Goal: Download file/media

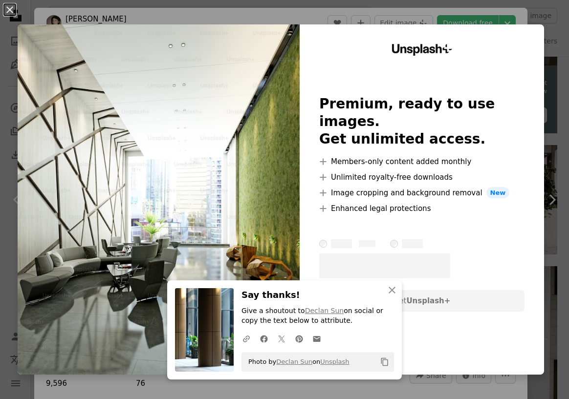
scroll to position [1271, 0]
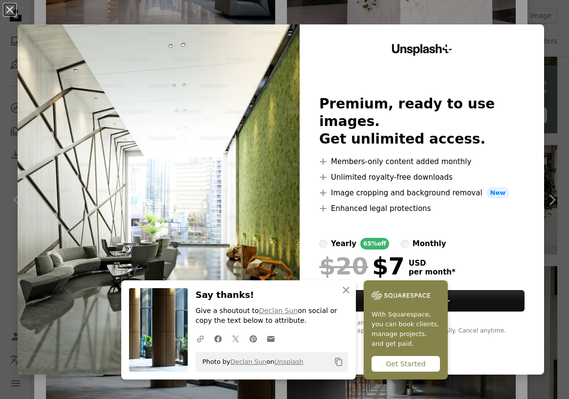
click at [528, 21] on div "An X shape An X shape Close Say thanks! Give a shoutout to Declan Sun on social…" at bounding box center [284, 199] width 569 height 399
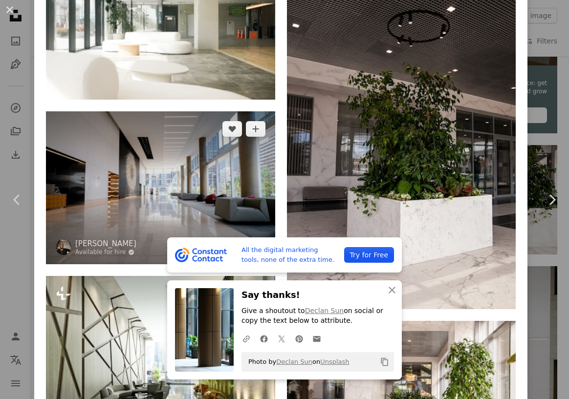
scroll to position [1075, 0]
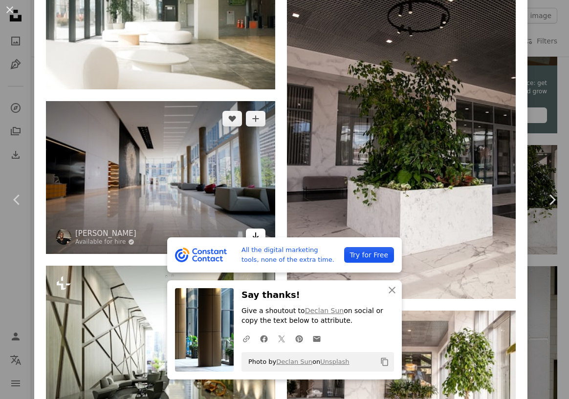
click at [254, 230] on icon "Arrow pointing down" at bounding box center [256, 236] width 8 height 12
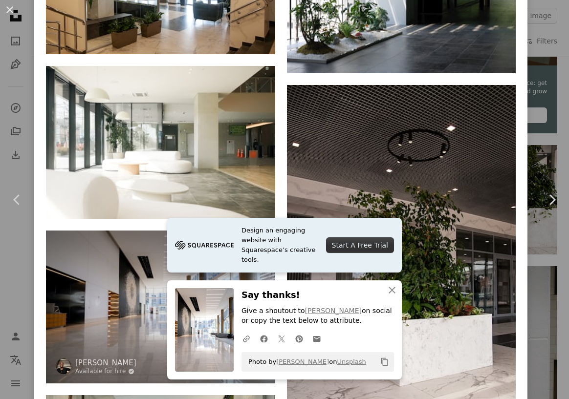
scroll to position [929, 0]
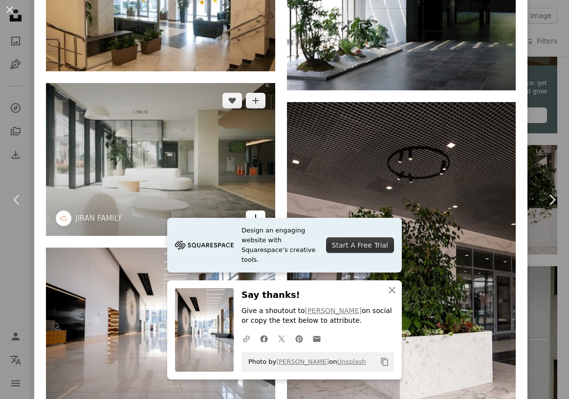
click at [257, 211] on link "Arrow pointing down" at bounding box center [256, 219] width 20 height 16
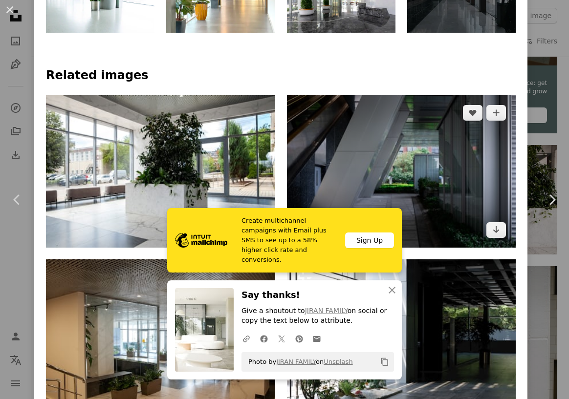
scroll to position [586, 0]
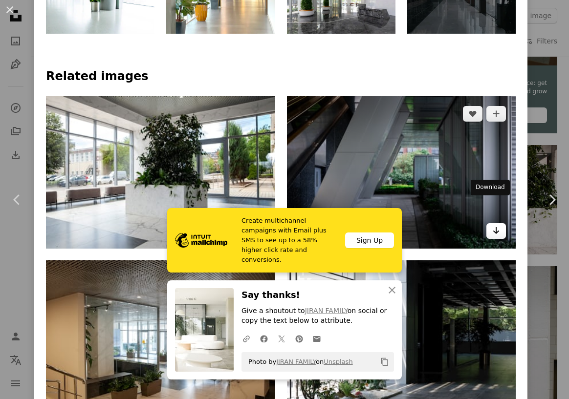
click at [493, 223] on link "Arrow pointing down" at bounding box center [496, 231] width 20 height 16
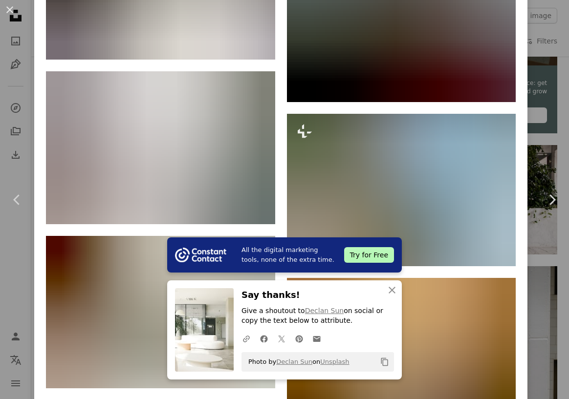
scroll to position [3226, 0]
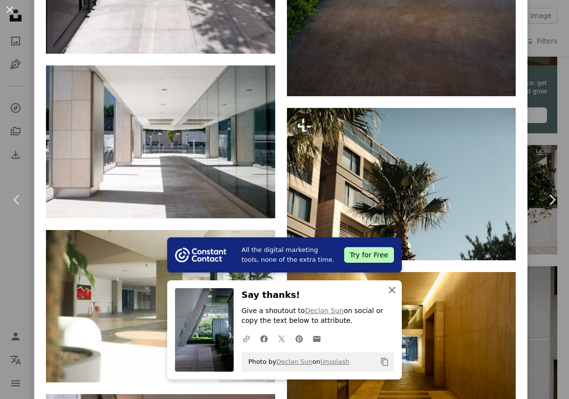
click at [386, 289] on icon "An X shape" at bounding box center [392, 290] width 12 height 12
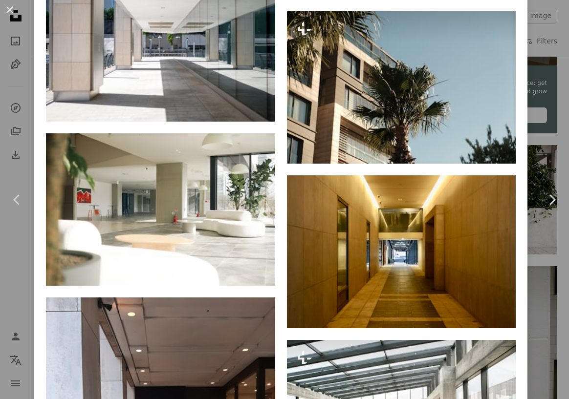
scroll to position [3372, 0]
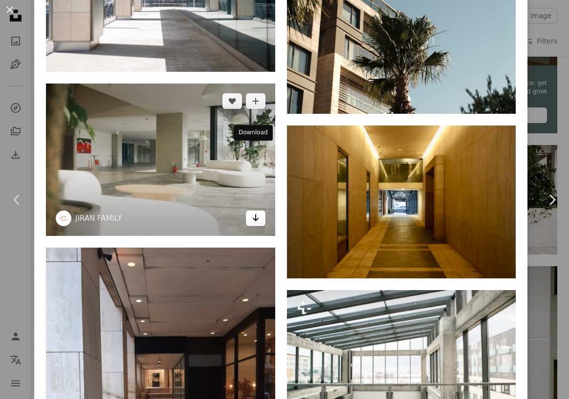
click at [253, 212] on icon "Arrow pointing down" at bounding box center [256, 218] width 8 height 12
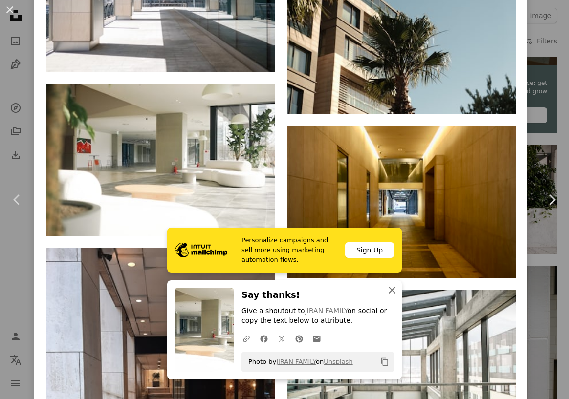
click at [389, 288] on icon "button" at bounding box center [392, 290] width 7 height 7
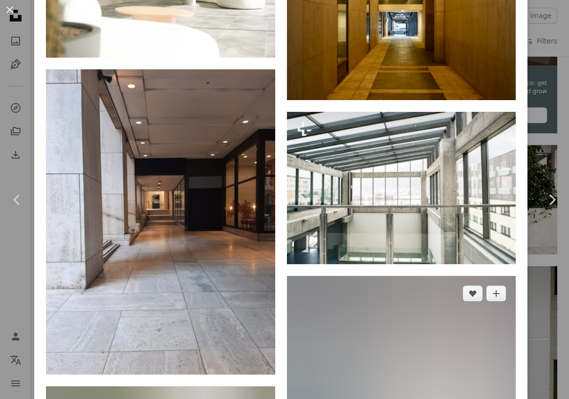
scroll to position [3568, 0]
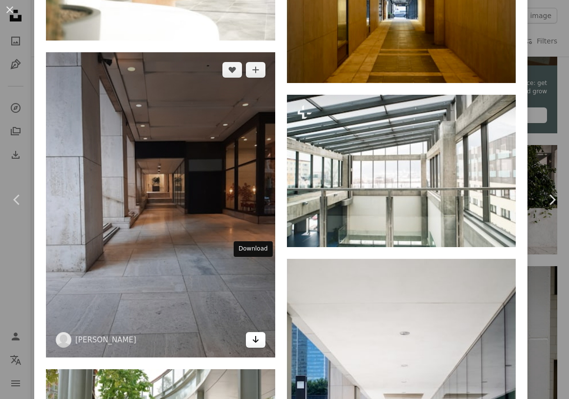
click at [252, 336] on icon "Download" at bounding box center [255, 339] width 6 height 7
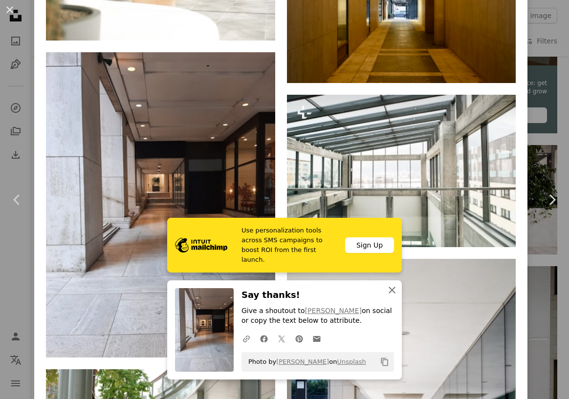
click at [387, 289] on icon "An X shape" at bounding box center [392, 290] width 12 height 12
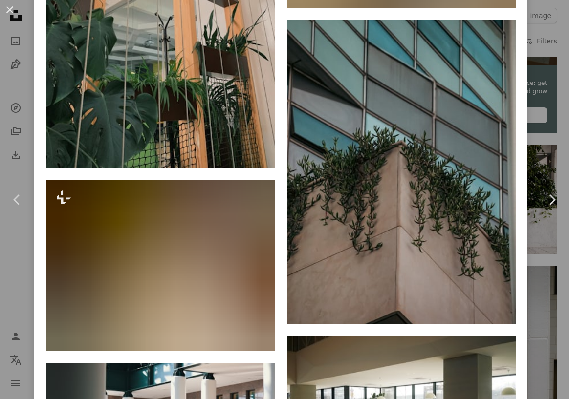
scroll to position [9534, 0]
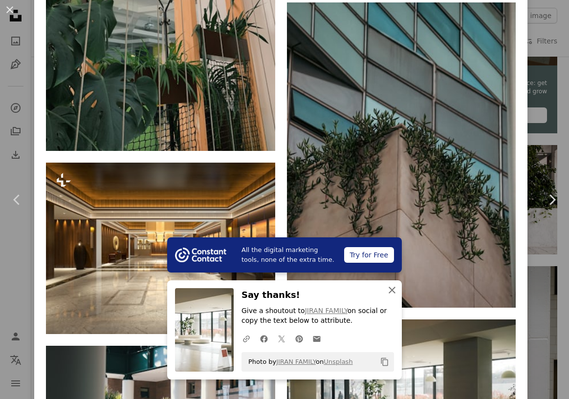
click at [389, 291] on icon "button" at bounding box center [392, 290] width 7 height 7
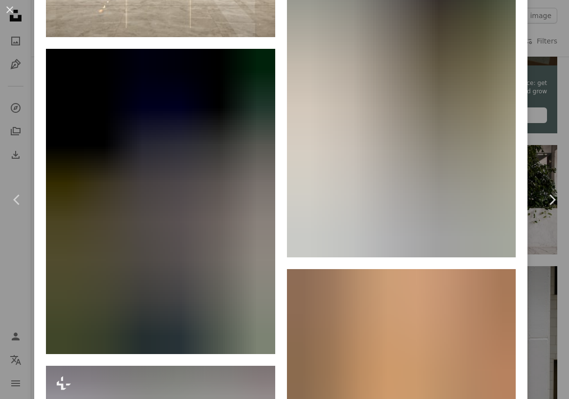
scroll to position [13418, 0]
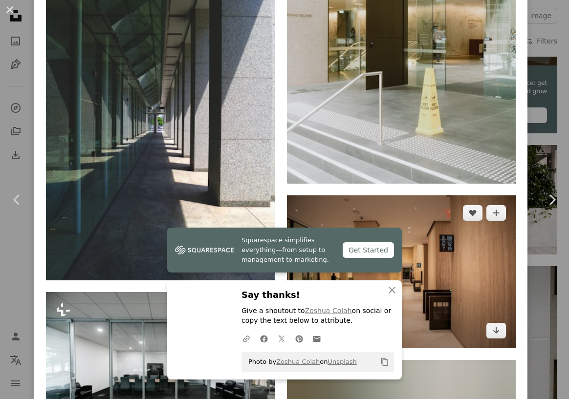
scroll to position [13565, 0]
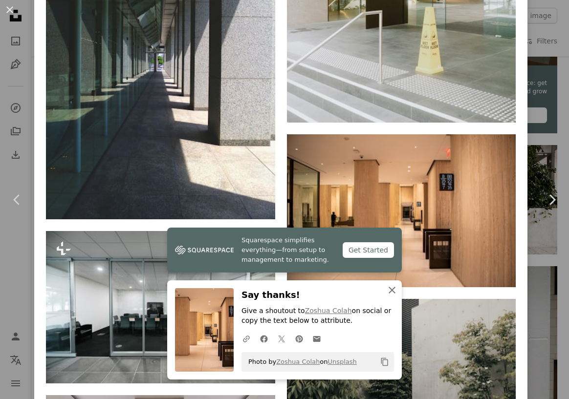
click at [387, 288] on icon "An X shape" at bounding box center [392, 290] width 12 height 12
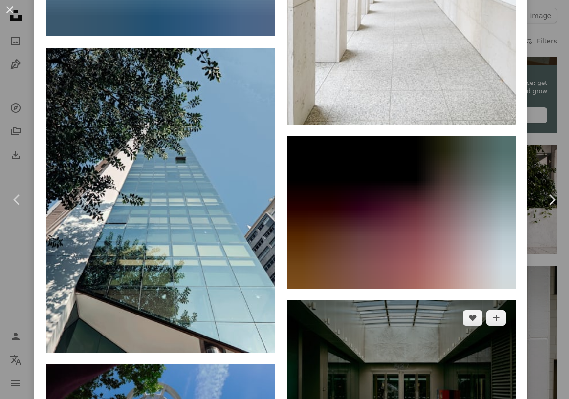
scroll to position [20131, 0]
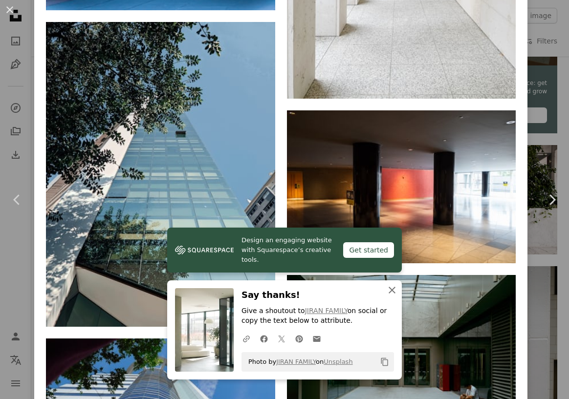
click at [392, 291] on icon "An X shape" at bounding box center [392, 290] width 12 height 12
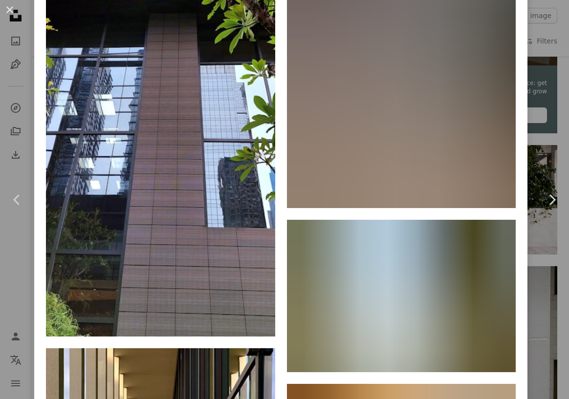
scroll to position [33693, 0]
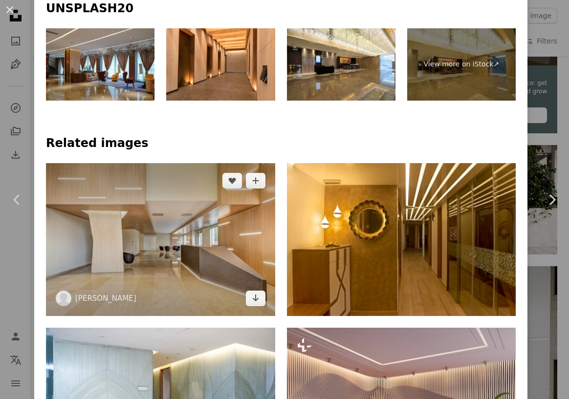
scroll to position [586, 0]
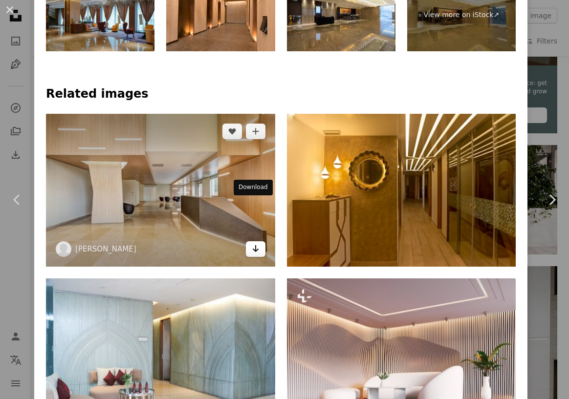
click at [252, 245] on icon "Download" at bounding box center [255, 248] width 6 height 7
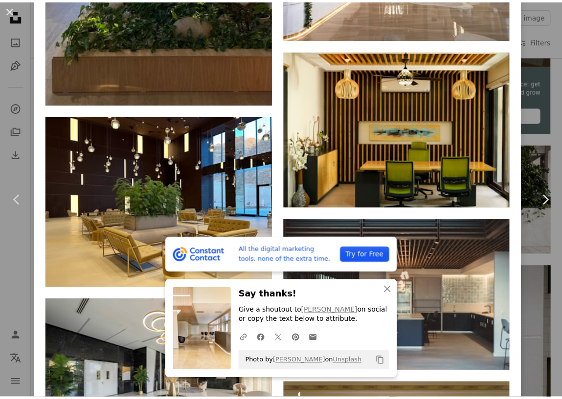
scroll to position [2981, 0]
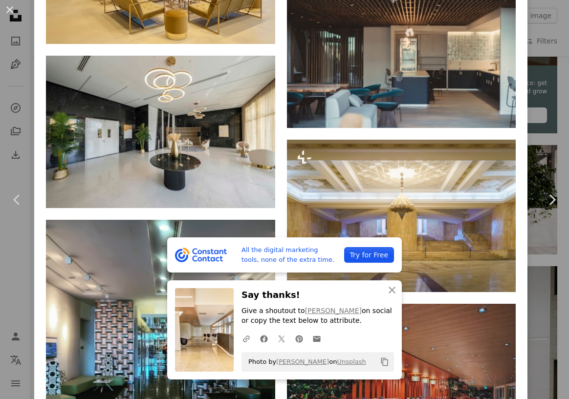
click at [540, 281] on div "An X shape Chevron left Chevron right All the digital marketing tools, none of …" at bounding box center [284, 199] width 569 height 399
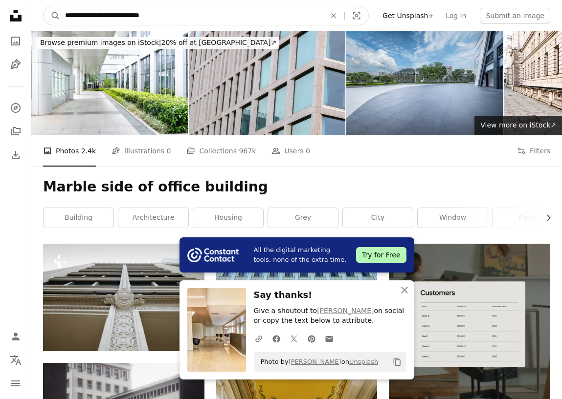
drag, startPoint x: 172, startPoint y: 17, endPoint x: -12, endPoint y: 16, distance: 183.8
type input "**********"
click at [43, 6] on button "A magnifying glass" at bounding box center [51, 15] width 17 height 19
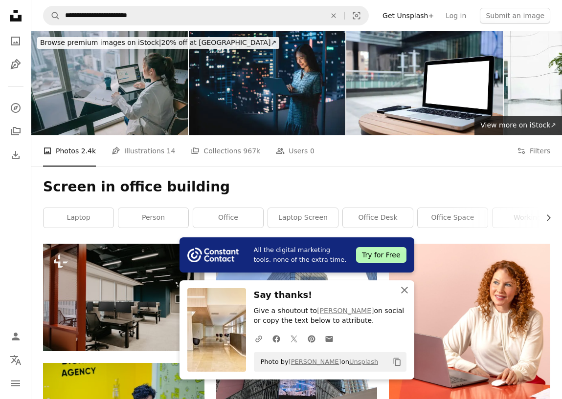
click at [405, 291] on icon "button" at bounding box center [404, 290] width 7 height 7
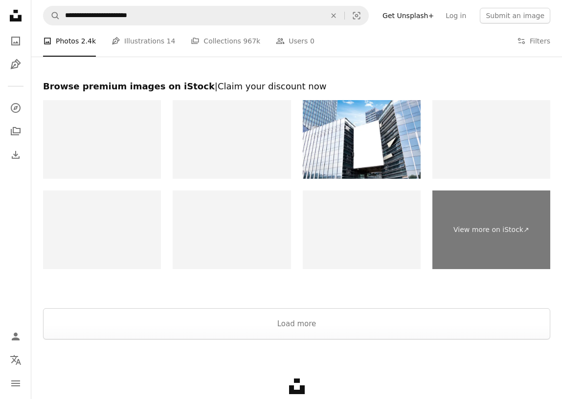
scroll to position [1417, 0]
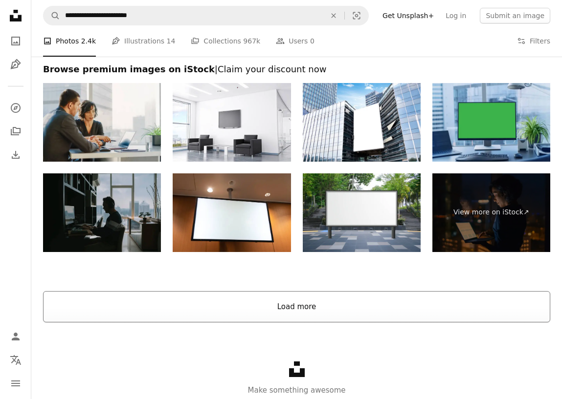
click at [325, 307] on button "Load more" at bounding box center [296, 306] width 507 height 31
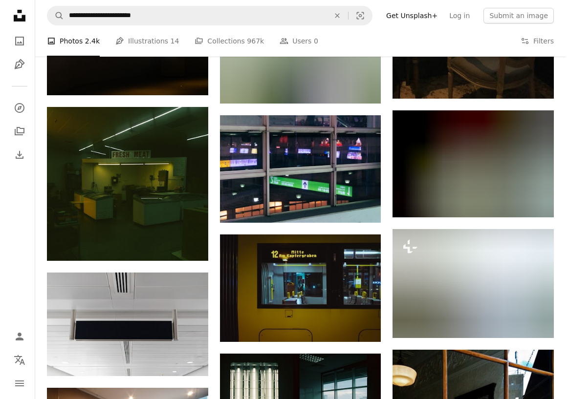
scroll to position [3763, 0]
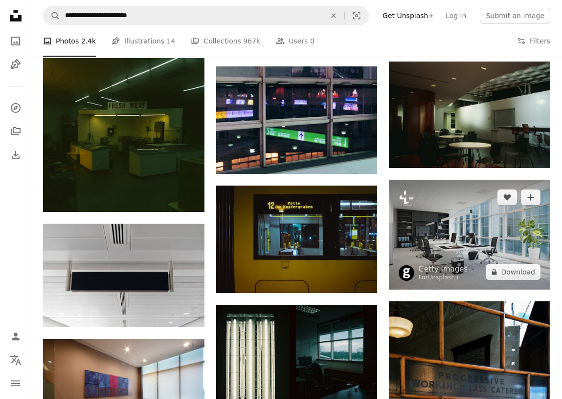
click at [515, 239] on img at bounding box center [469, 234] width 161 height 109
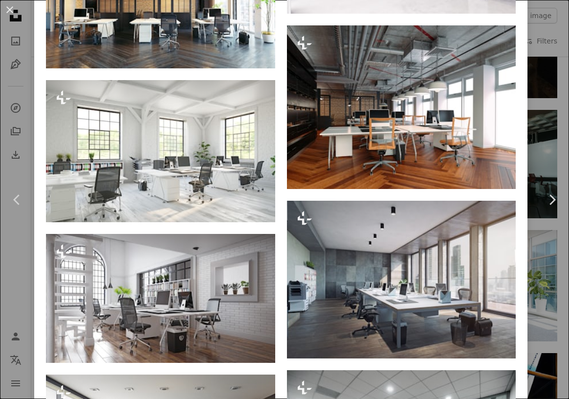
scroll to position [4594, 0]
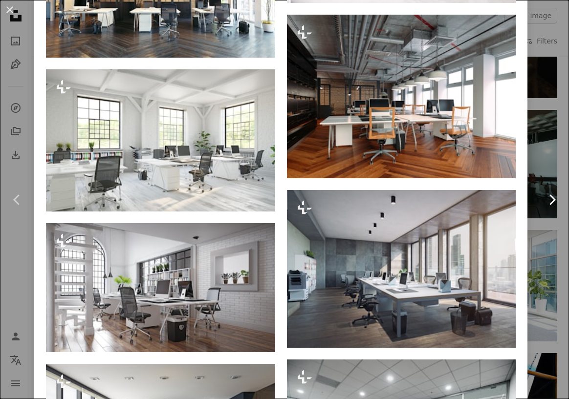
click at [535, 223] on link "Chevron right" at bounding box center [552, 200] width 34 height 94
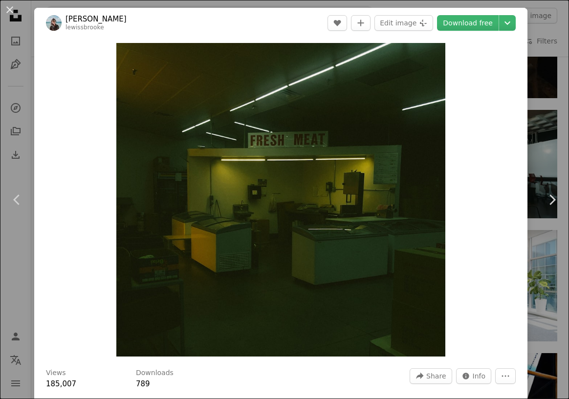
click at [540, 55] on div "An X shape Chevron left Chevron right [PERSON_NAME] lewissbrooke A heart A plus…" at bounding box center [284, 199] width 569 height 399
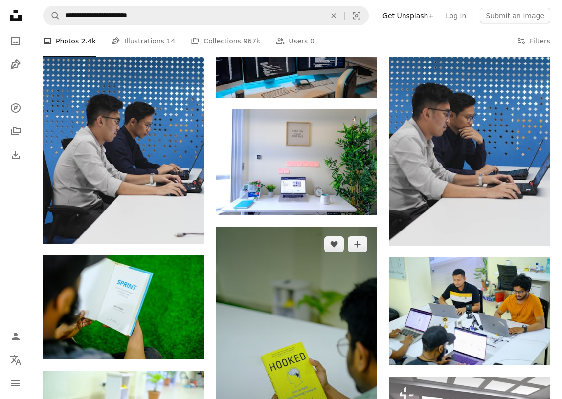
scroll to position [473, 0]
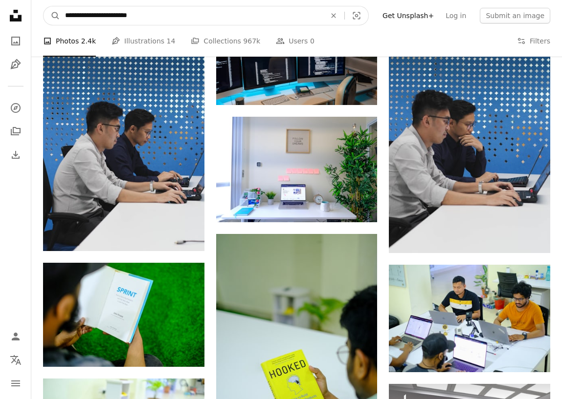
drag, startPoint x: 138, startPoint y: 16, endPoint x: 108, endPoint y: 16, distance: 29.8
click at [86, 16] on input "**********" at bounding box center [191, 15] width 262 height 19
click at [113, 16] on input "**********" at bounding box center [191, 15] width 262 height 19
click at [77, 20] on input "**********" at bounding box center [191, 15] width 262 height 19
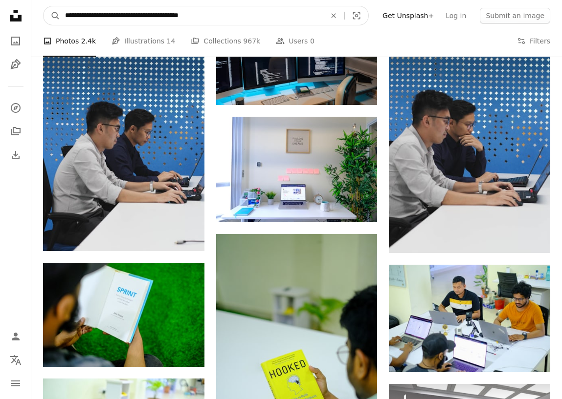
type input "**********"
click button "A magnifying glass" at bounding box center [51, 15] width 17 height 19
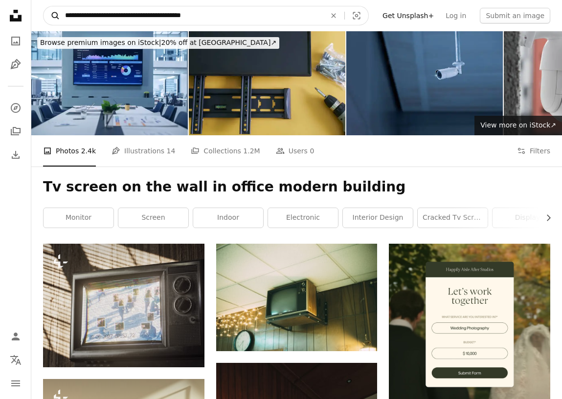
drag, startPoint x: 72, startPoint y: 15, endPoint x: 51, endPoint y: 16, distance: 21.0
click at [51, 16] on form "**********" at bounding box center [205, 16] width 325 height 20
type input "**********"
click button "A magnifying glass" at bounding box center [51, 15] width 17 height 19
